Goal: Communication & Community: Ask a question

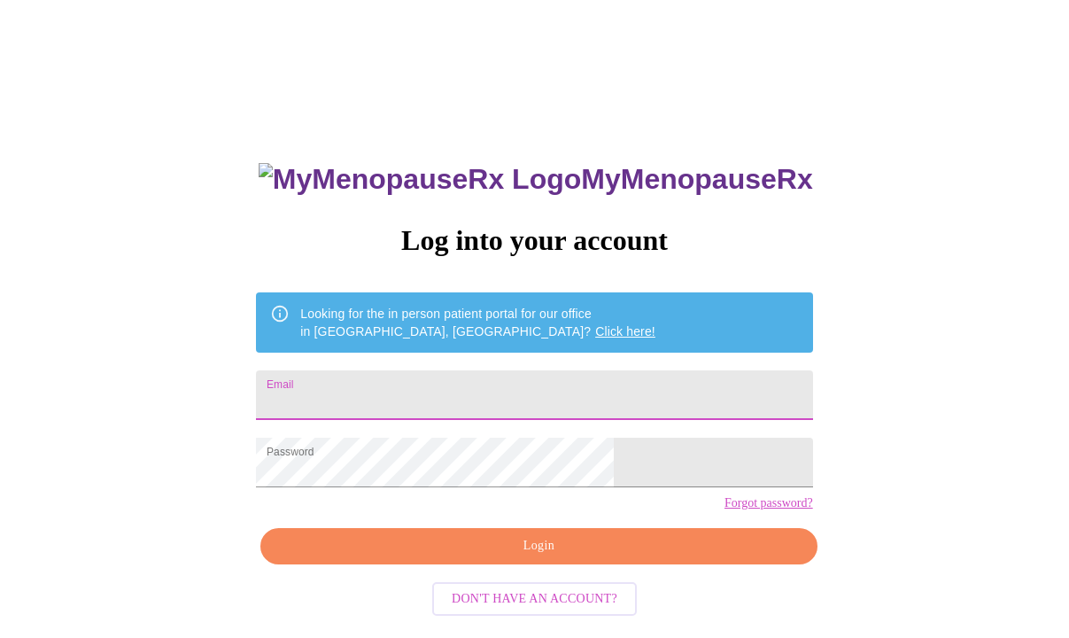
click at [569, 383] on input "Email" at bounding box center [534, 395] width 556 height 50
type input "lizamann@hotmail.com"
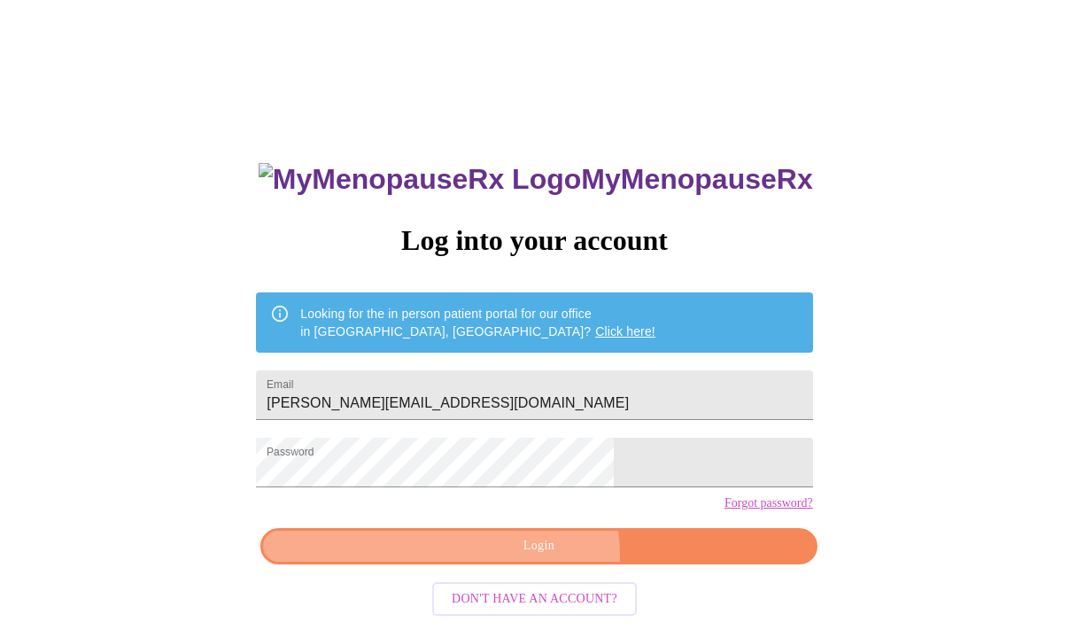
click at [531, 557] on span "Login" at bounding box center [538, 546] width 515 height 22
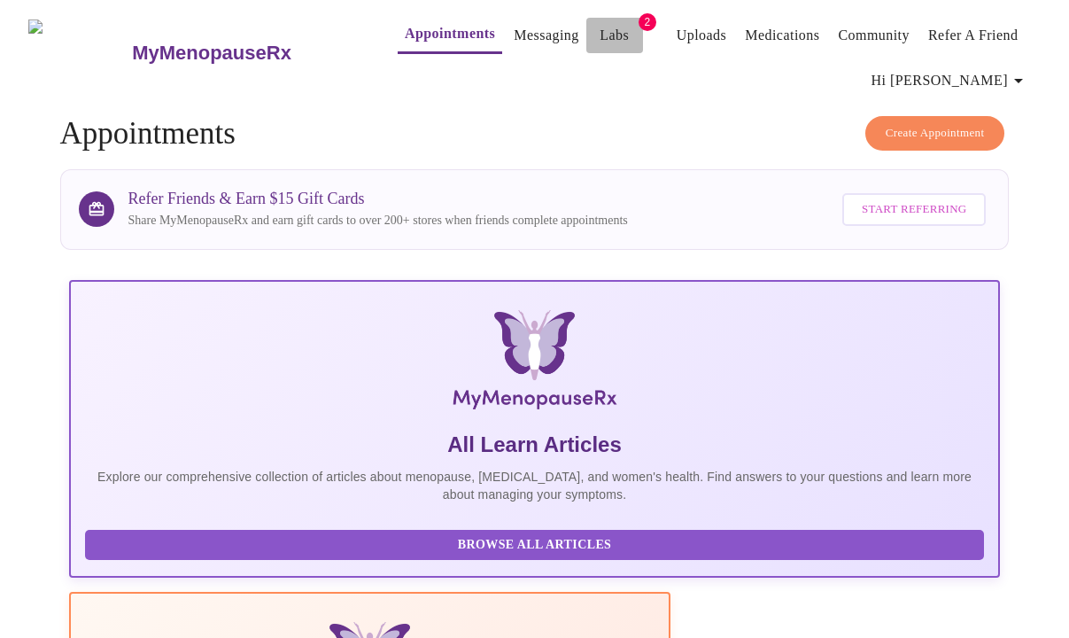
click at [600, 23] on link "Labs" at bounding box center [614, 35] width 29 height 25
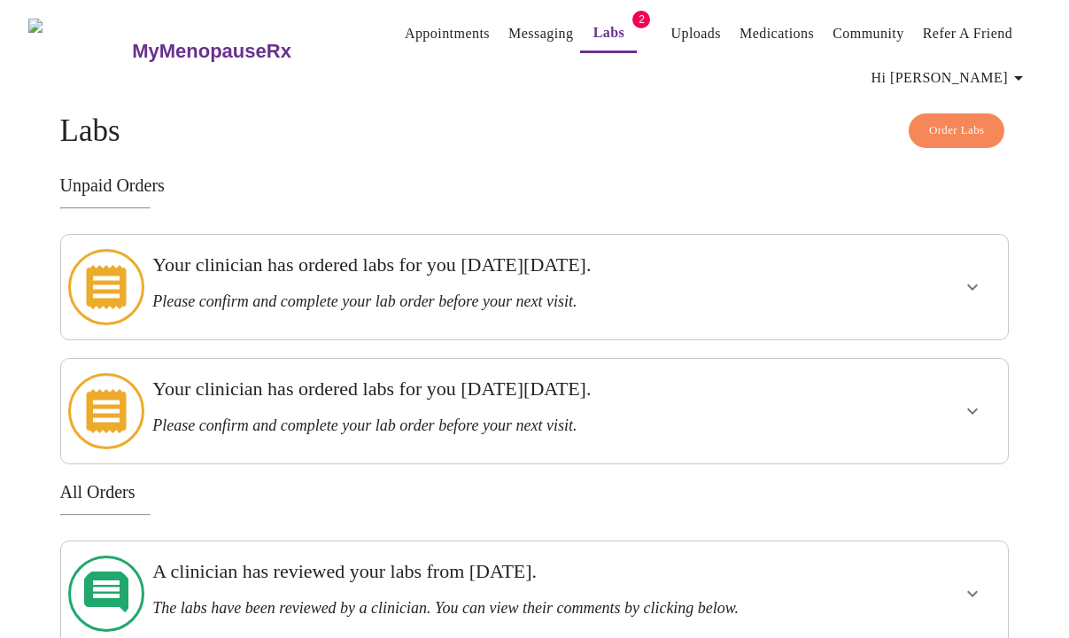
click at [983, 276] on icon "show more" at bounding box center [972, 286] width 21 height 21
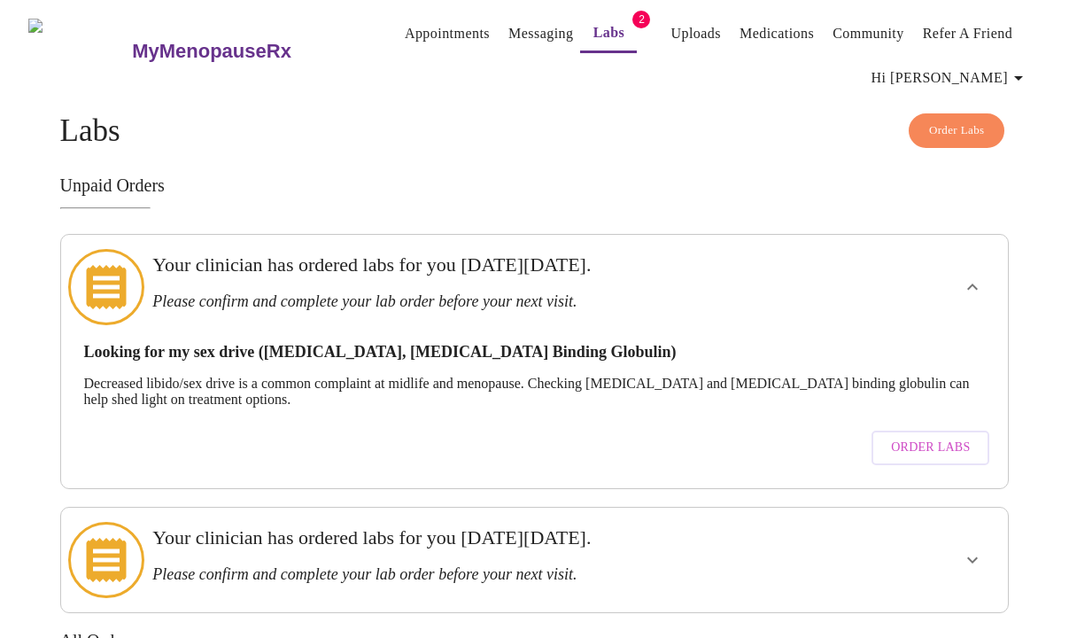
click at [983, 276] on icon "show more" at bounding box center [972, 286] width 21 height 21
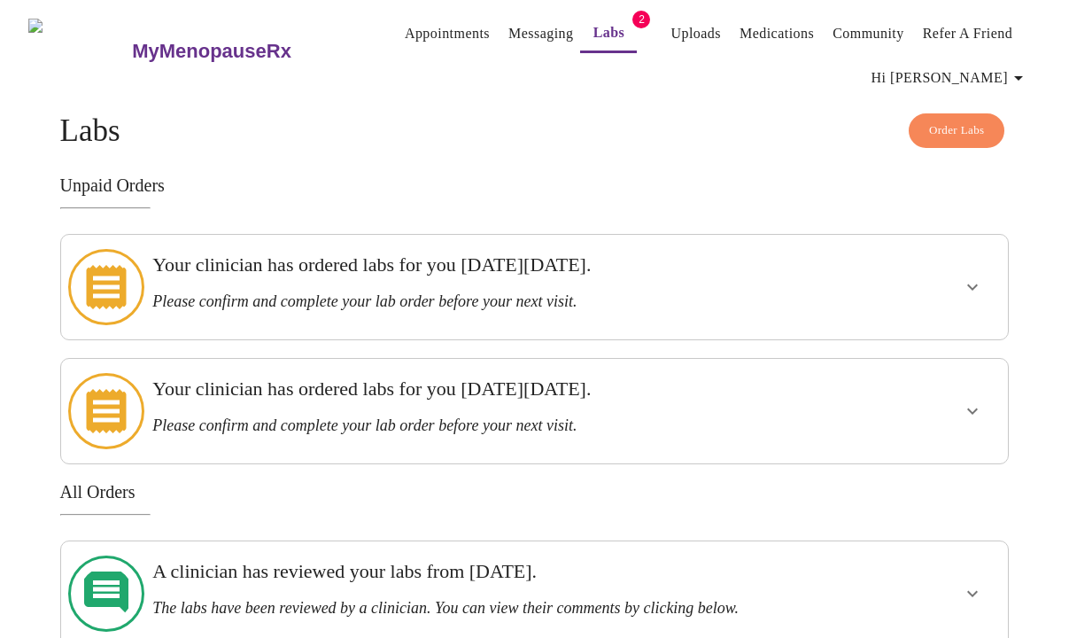
click at [980, 400] on icon "show more" at bounding box center [972, 410] width 21 height 21
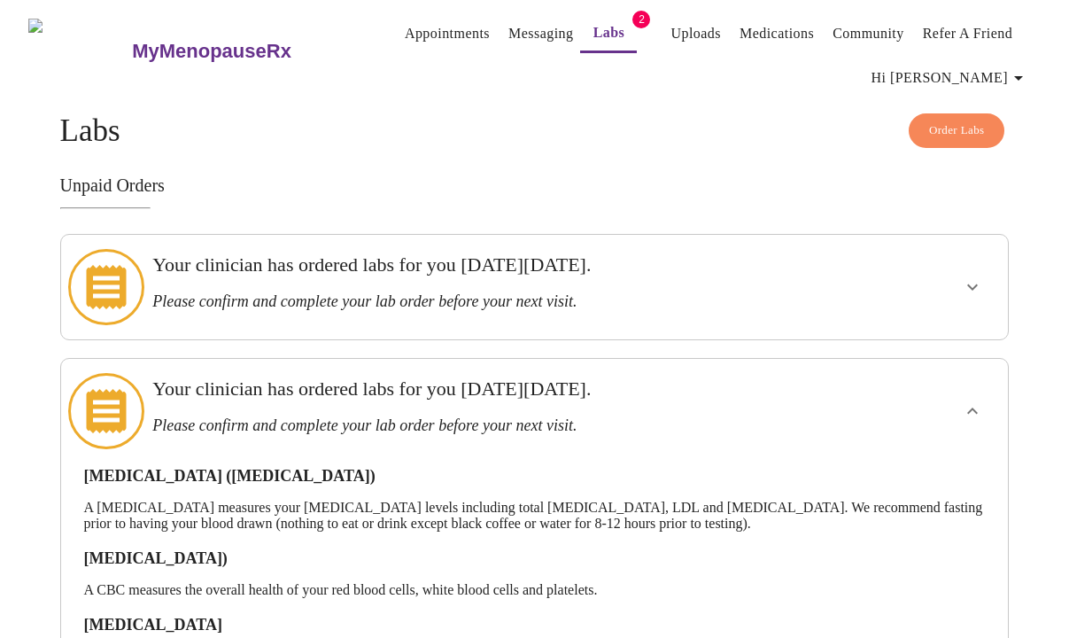
click at [412, 29] on link "Appointments" at bounding box center [447, 33] width 85 height 25
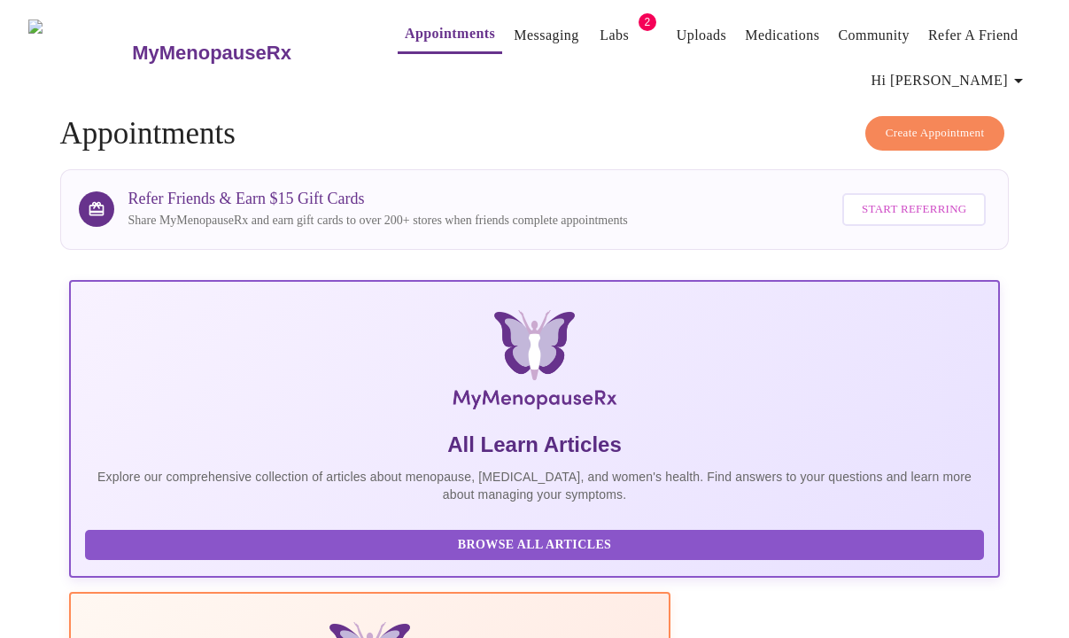
scroll to position [0, 28]
click at [514, 34] on link "Messaging" at bounding box center [546, 35] width 65 height 25
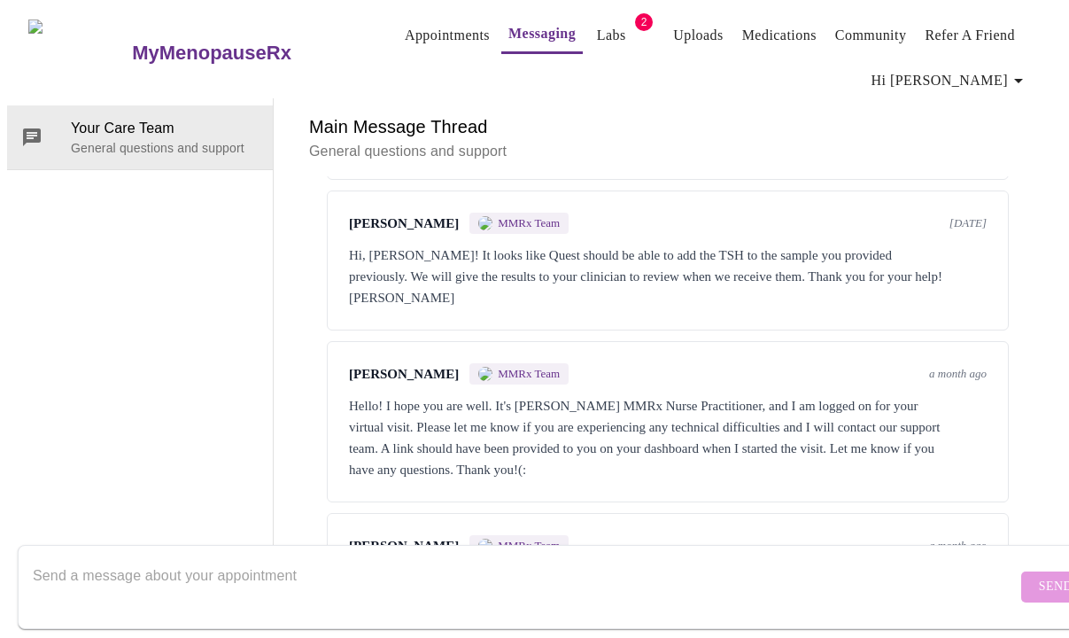
scroll to position [698, 0]
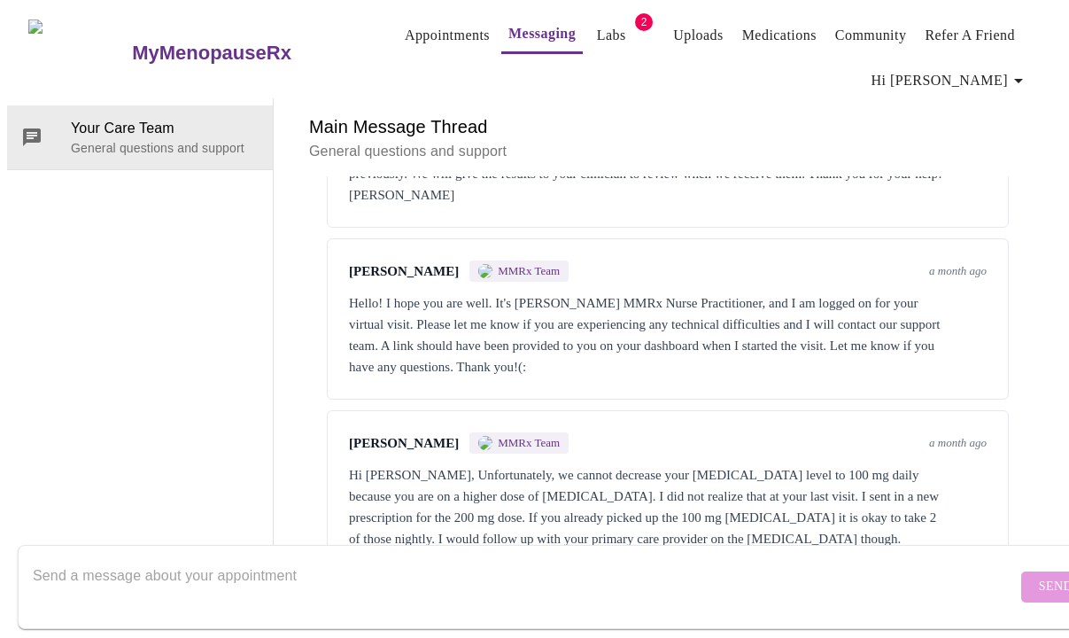
click at [1014, 573] on form "Send" at bounding box center [560, 587] width 1085 height 84
